Goal: Information Seeking & Learning: Find specific page/section

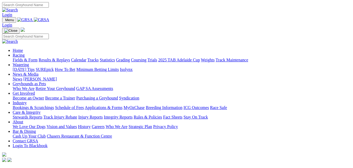
scroll to position [106, 0]
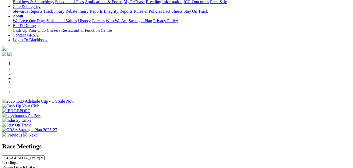
click at [45, 155] on select "[GEOGRAPHIC_DATA] [GEOGRAPHIC_DATA] [GEOGRAPHIC_DATA] [GEOGRAPHIC_DATA] [GEOGRA…" at bounding box center [23, 157] width 43 height 5
select select "VIC"
click at [45, 155] on select "[GEOGRAPHIC_DATA] [GEOGRAPHIC_DATA] [GEOGRAPHIC_DATA] [GEOGRAPHIC_DATA] [GEOGRA…" at bounding box center [23, 157] width 43 height 5
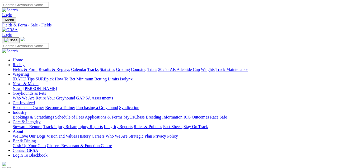
select select "[GEOGRAPHIC_DATA]"
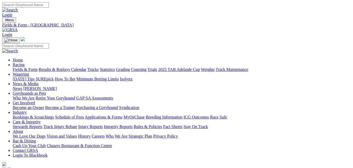
select select "QLD"
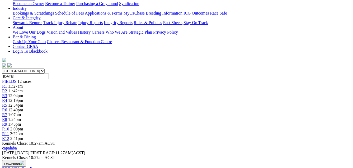
scroll to position [106, 0]
